Goal: Task Accomplishment & Management: Use online tool/utility

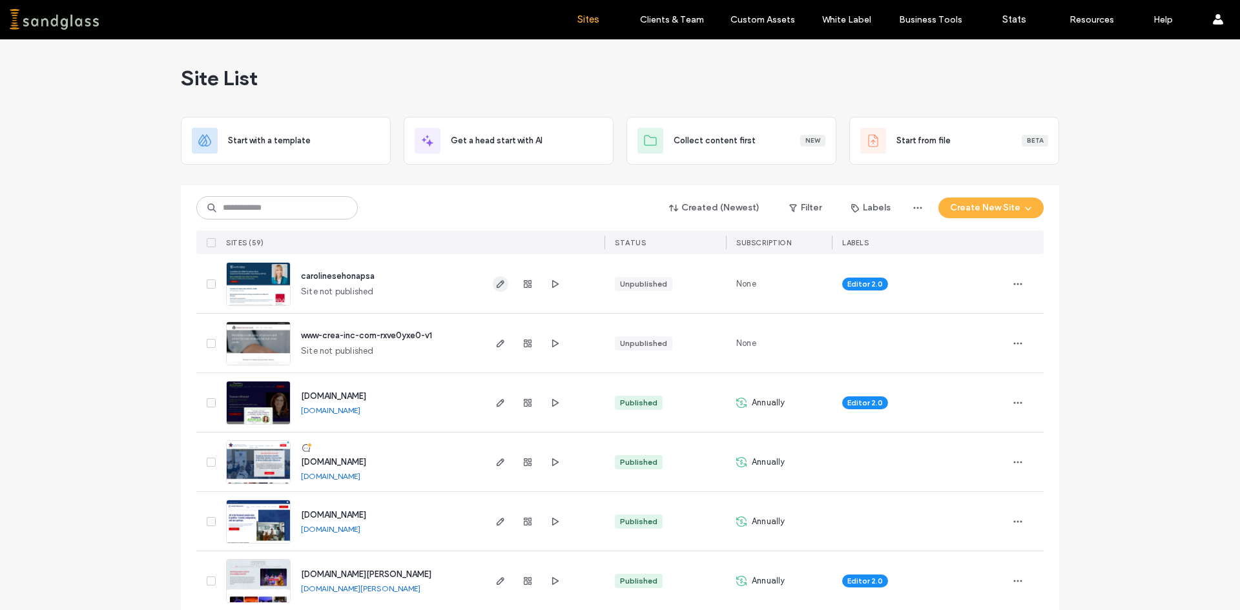
click at [495, 283] on icon "button" at bounding box center [500, 284] width 10 height 10
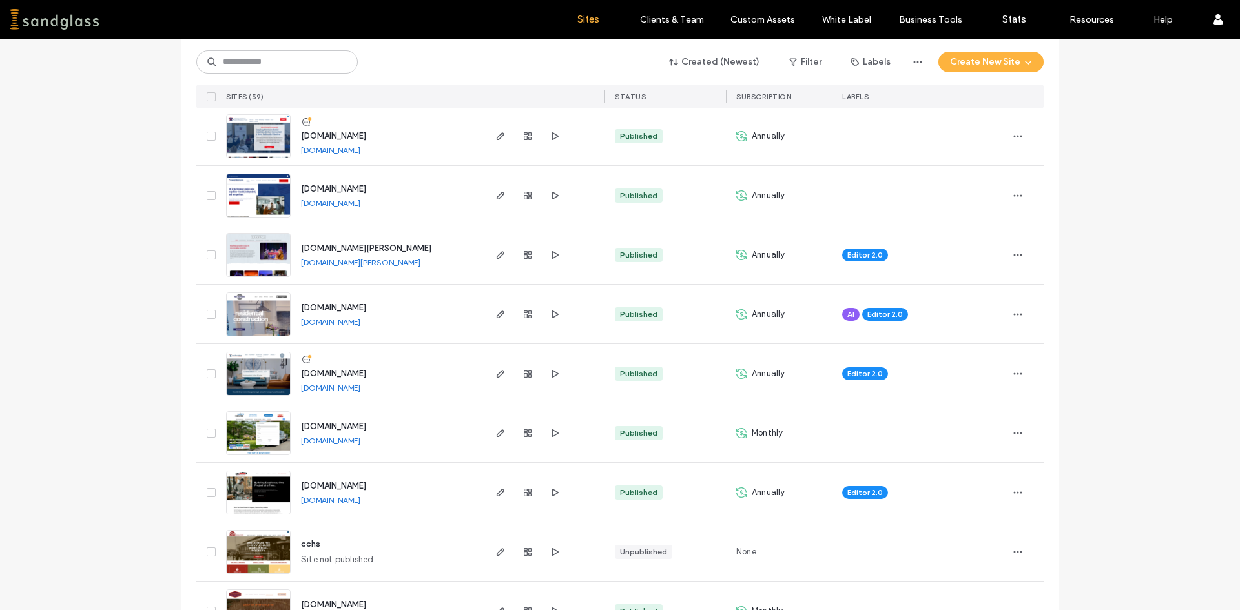
scroll to position [323, 0]
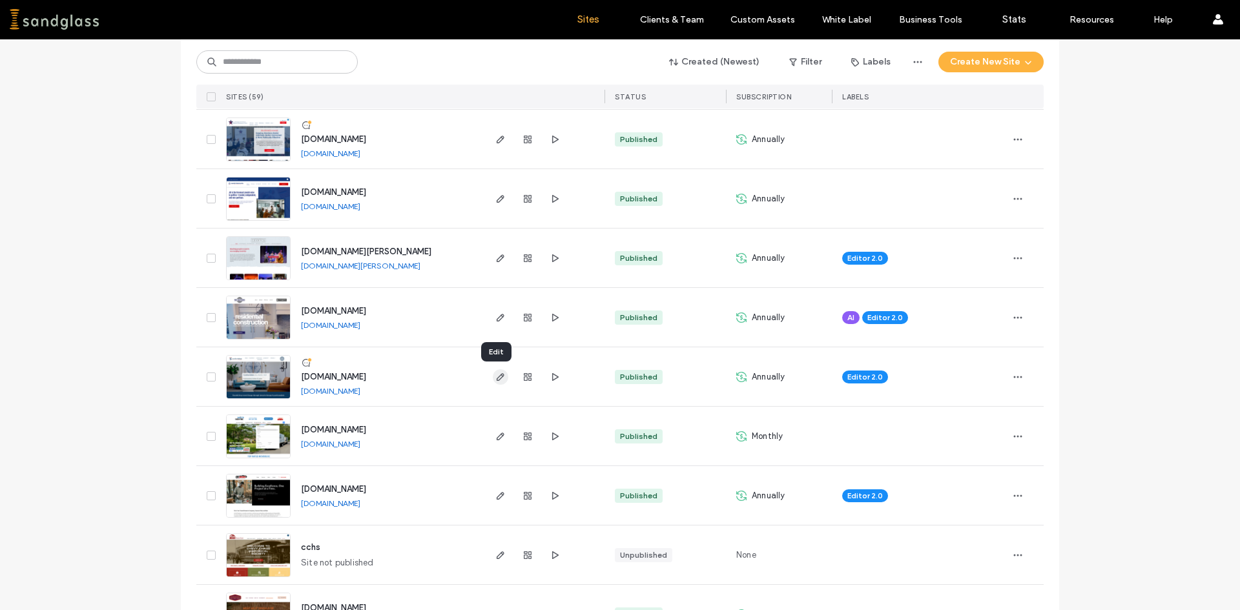
click at [497, 378] on use "button" at bounding box center [501, 377] width 8 height 8
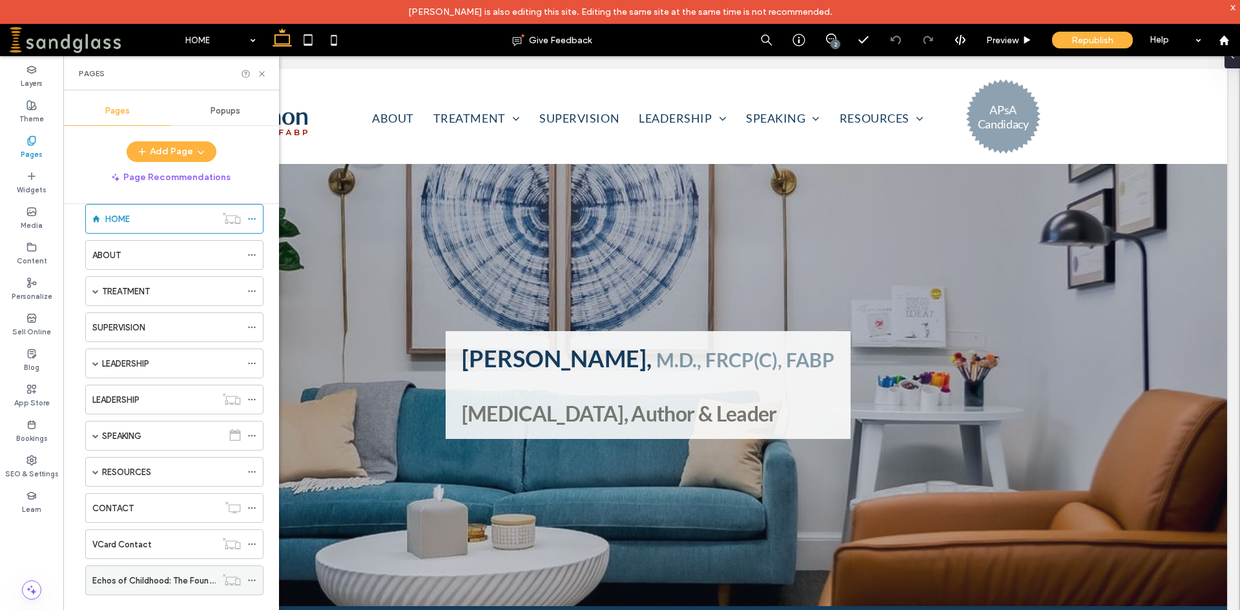
click at [145, 576] on label "Echos of Childhood: The Foundational Role of Child Analysis in Adult Analytic W…" at bounding box center [251, 581] width 319 height 23
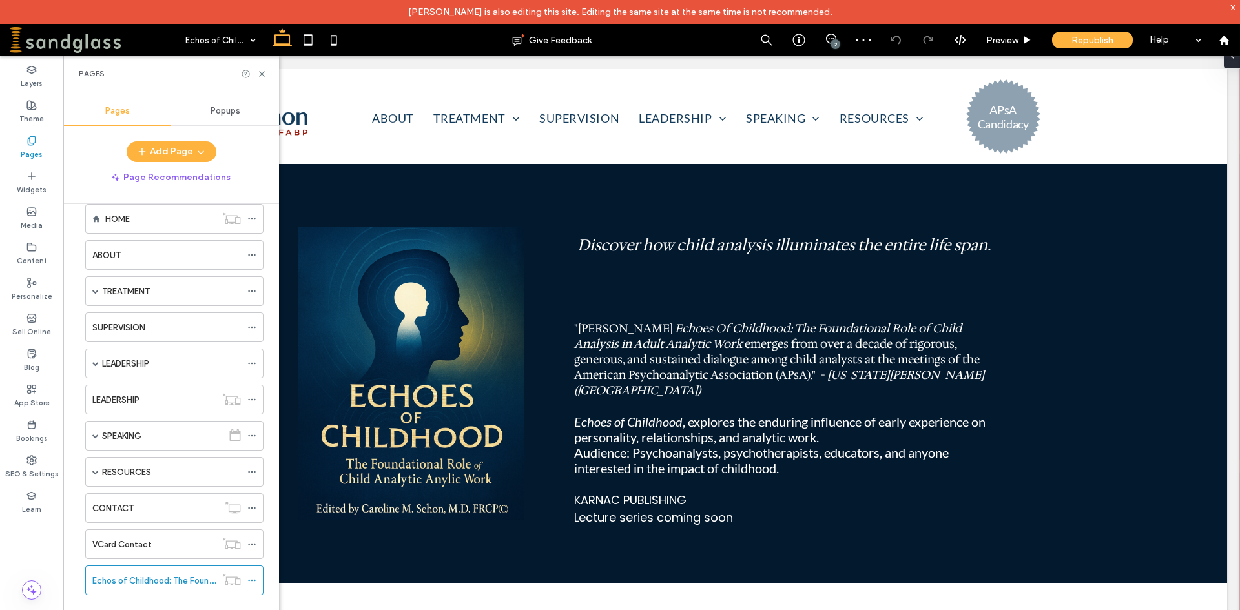
click at [255, 74] on div at bounding box center [254, 74] width 26 height 10
click at [258, 72] on icon at bounding box center [262, 74] width 10 height 10
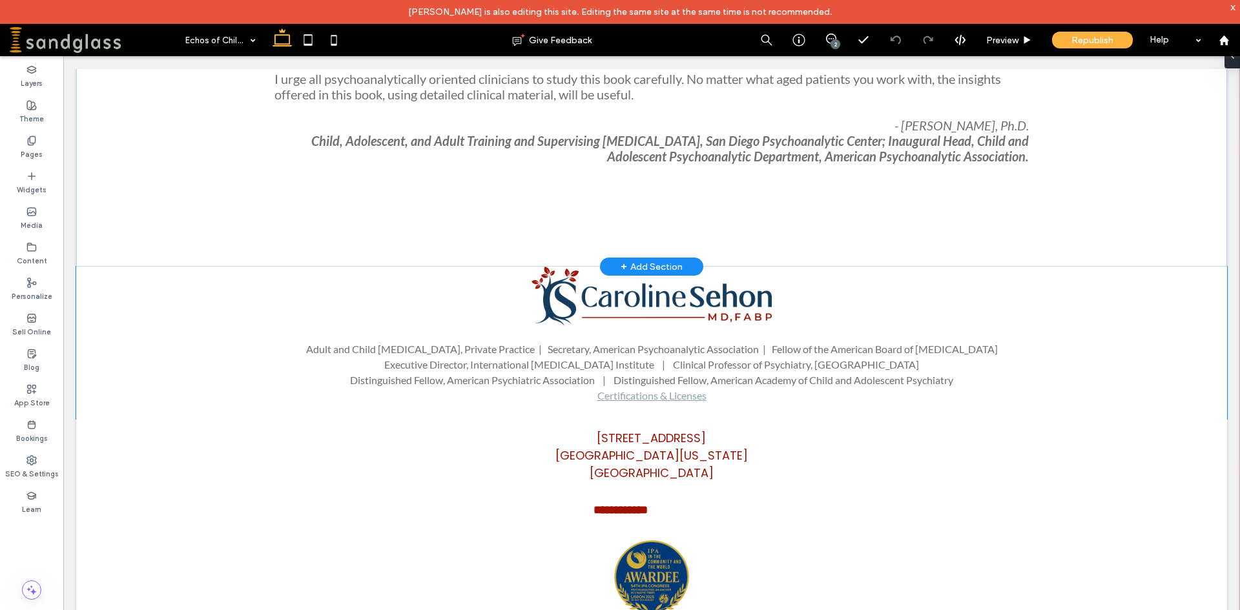
scroll to position [2310, 0]
